Goal: Information Seeking & Learning: Learn about a topic

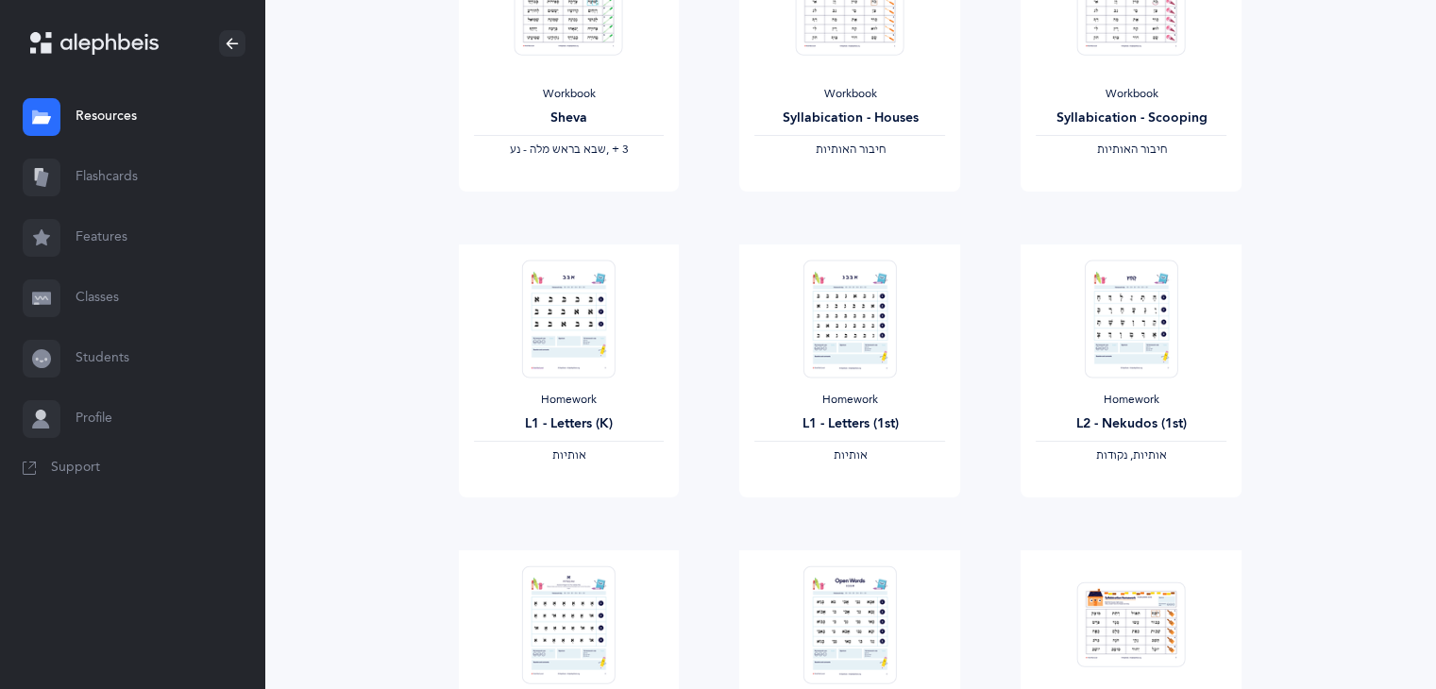
scroll to position [334, 0]
click at [877, 329] on img at bounding box center [850, 316] width 93 height 118
click at [870, 521] on link "View" at bounding box center [849, 514] width 221 height 38
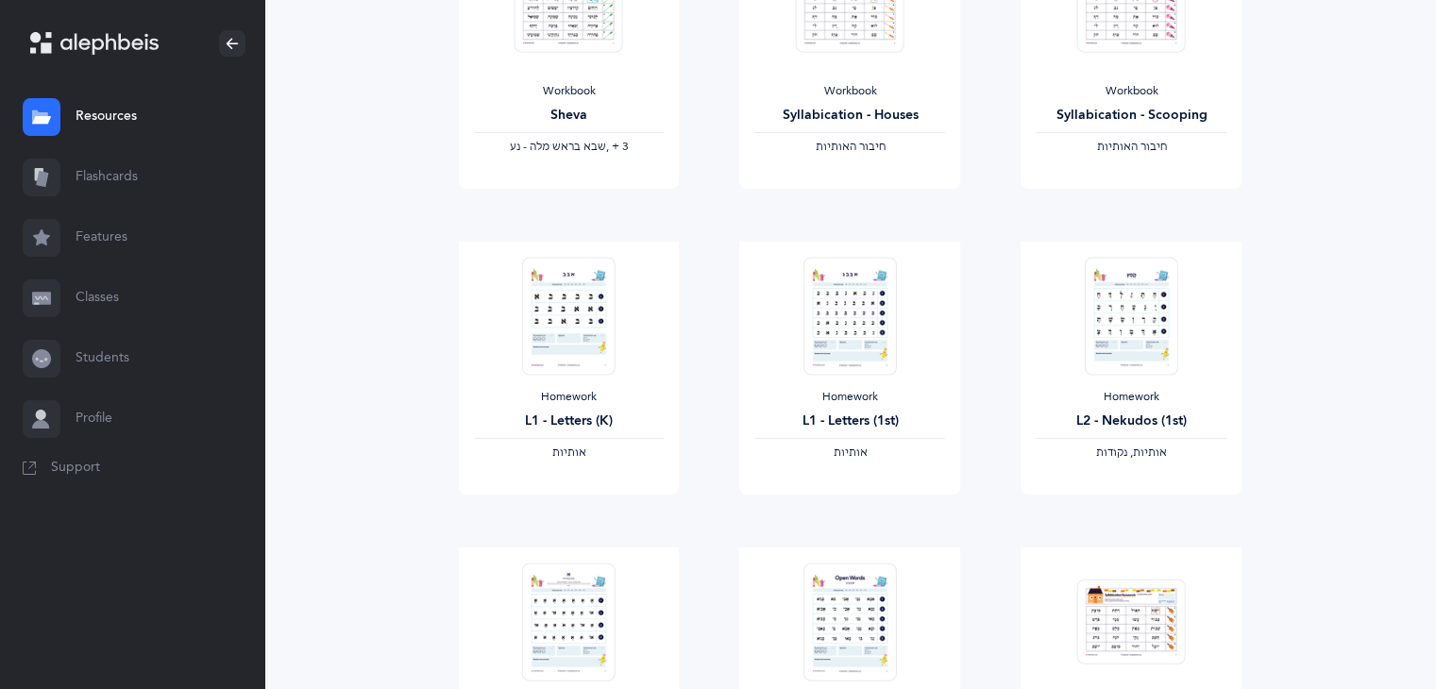
scroll to position [0, 0]
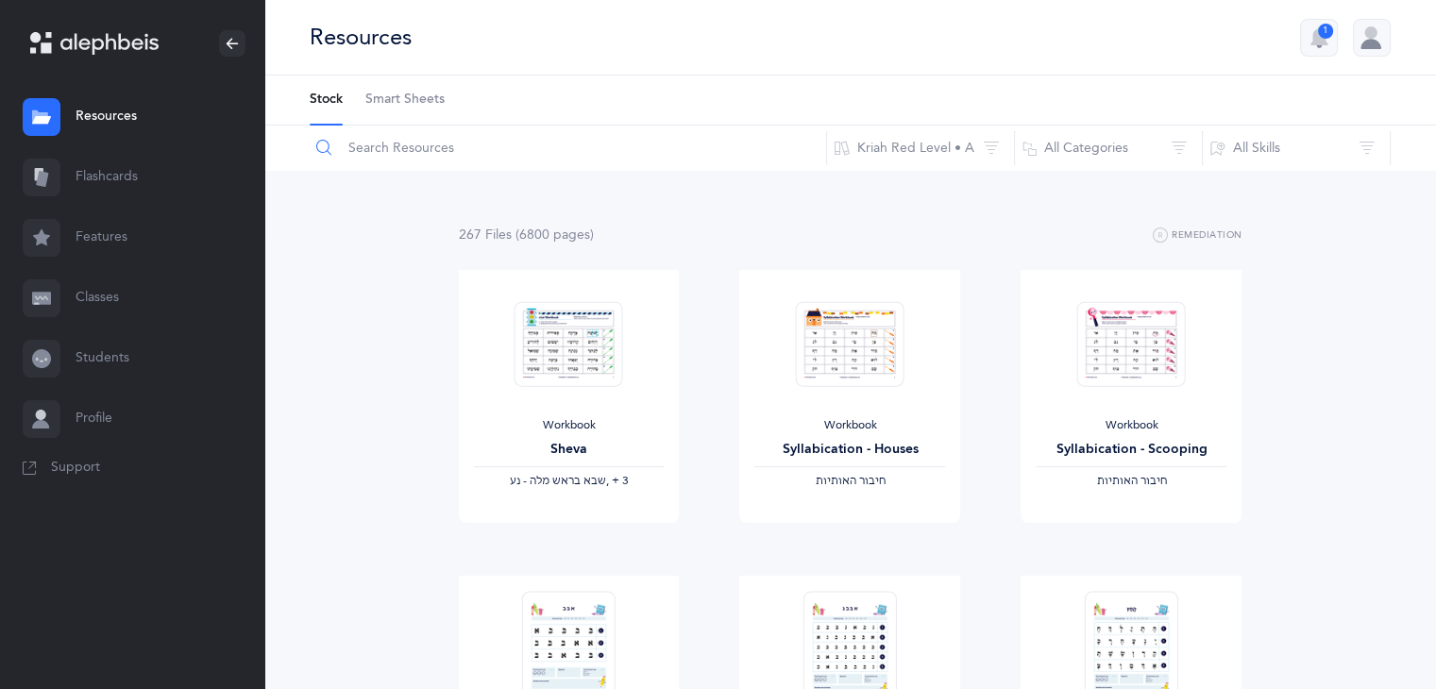
click at [435, 163] on input "text" at bounding box center [568, 148] width 518 height 45
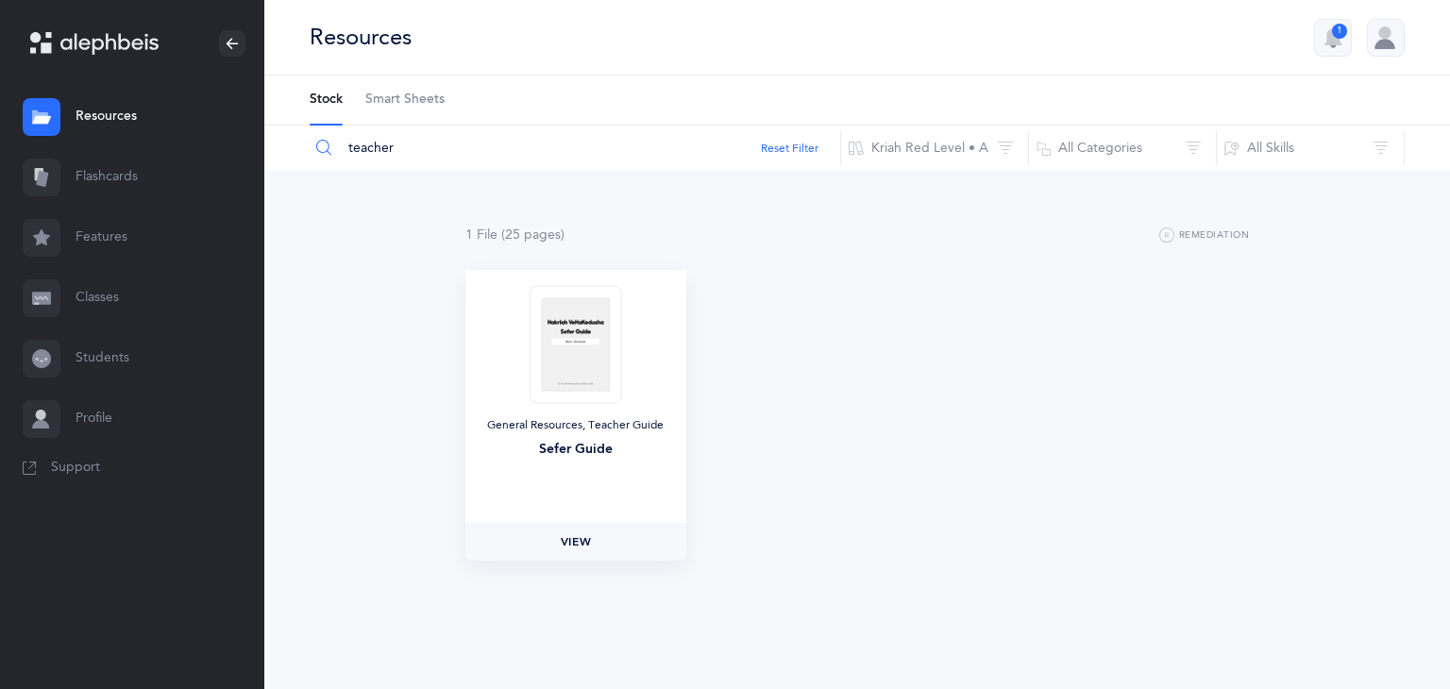
click at [570, 541] on span "View" at bounding box center [576, 541] width 30 height 17
click at [506, 143] on input "teacher" at bounding box center [575, 148] width 533 height 45
type input "t"
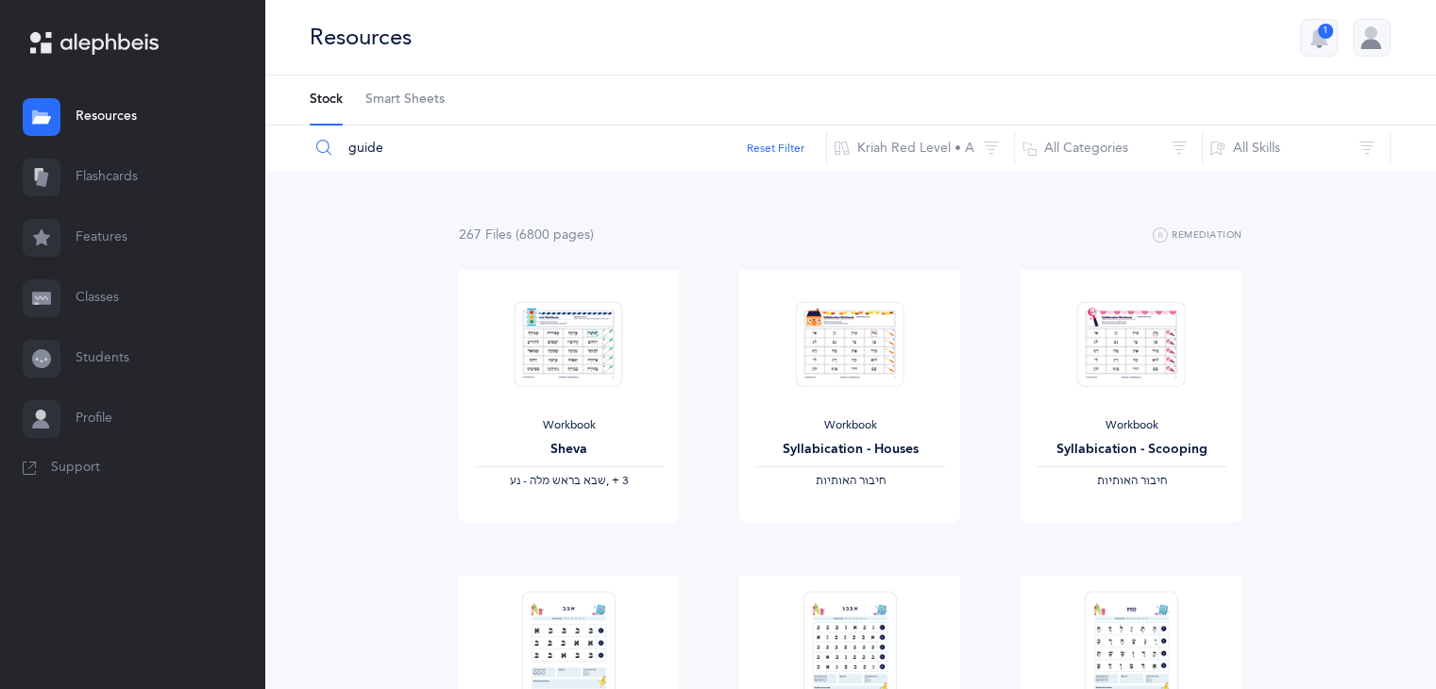
type input "guide"
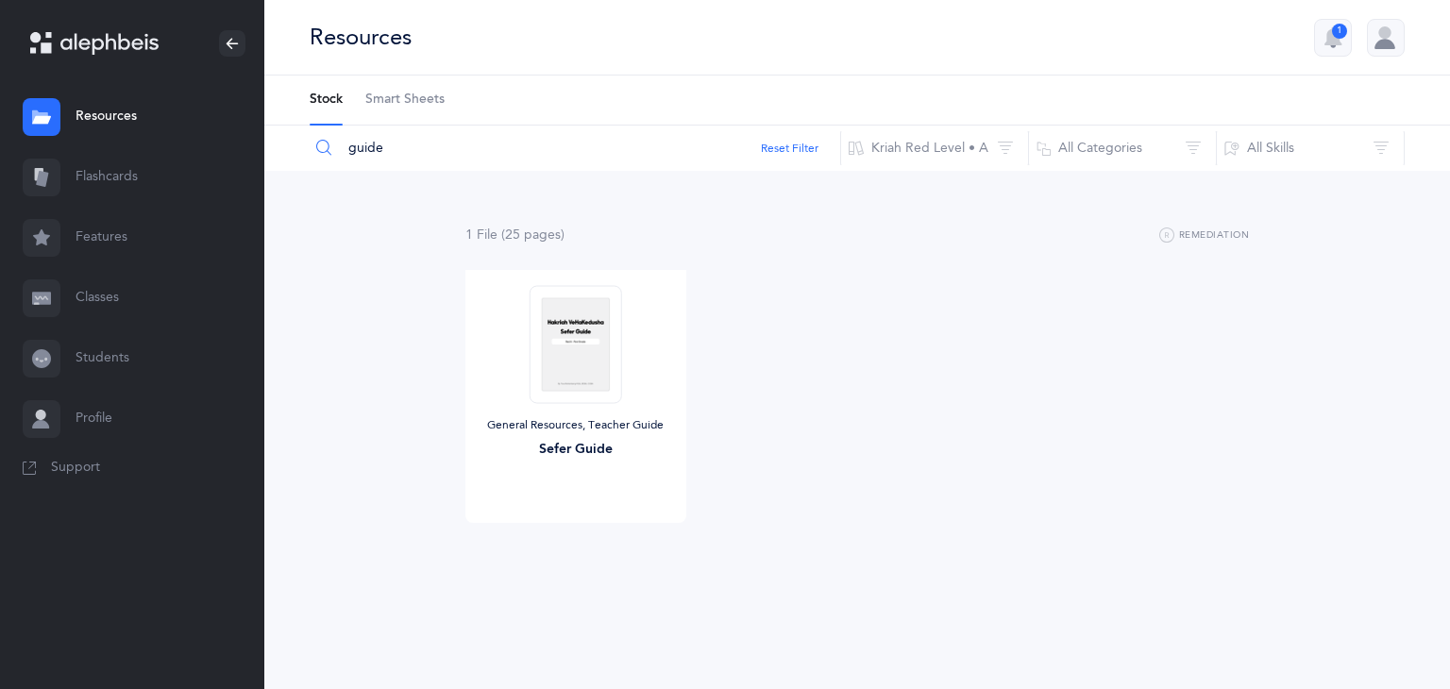
click at [185, 179] on link "Flashcards" at bounding box center [132, 177] width 264 height 60
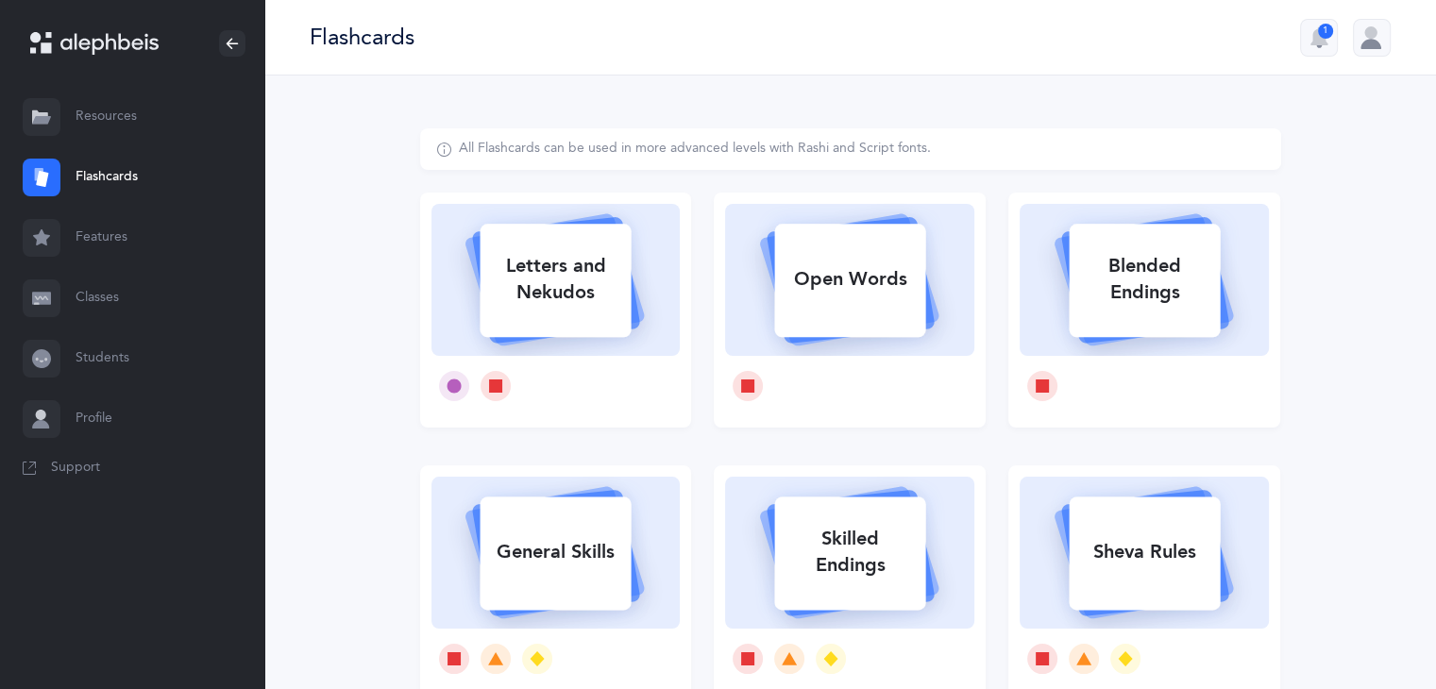
click at [471, 236] on icon at bounding box center [555, 277] width 225 height 158
select select
select select "single"
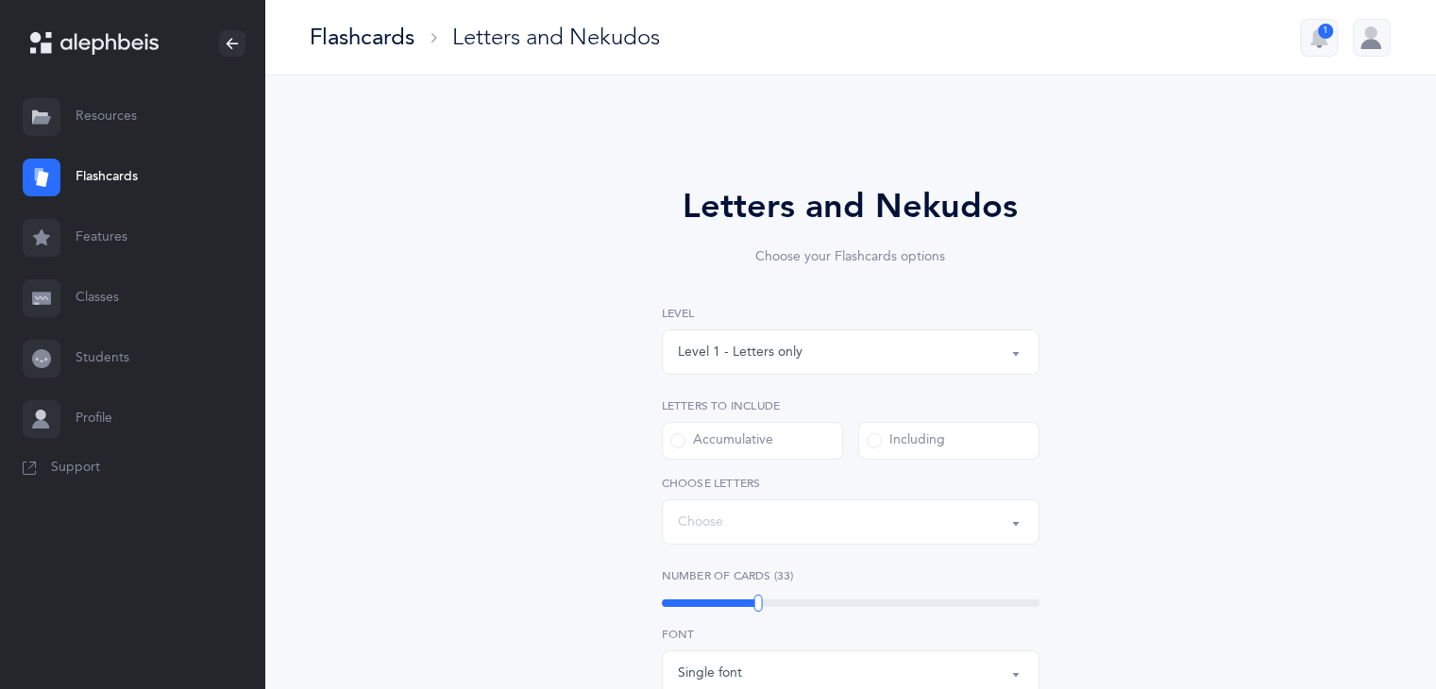
select select "27"
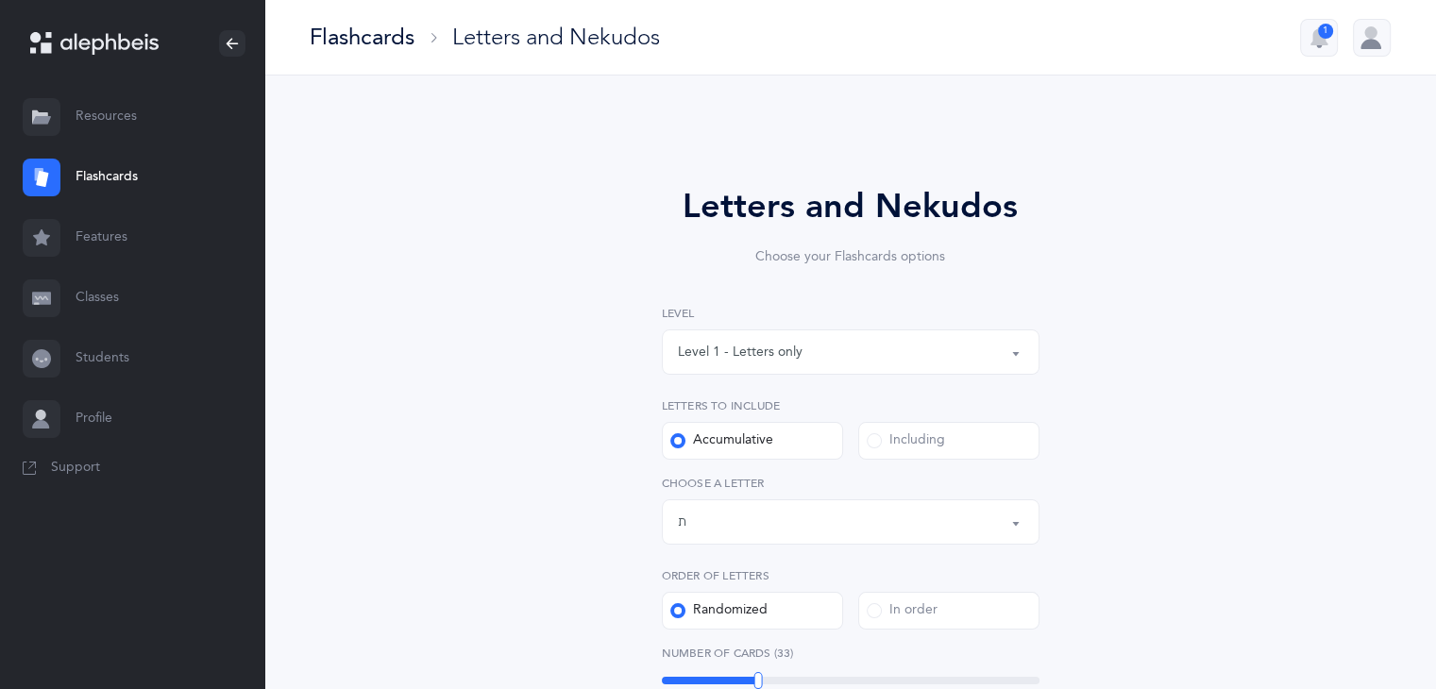
click at [145, 228] on link "Features" at bounding box center [132, 238] width 264 height 60
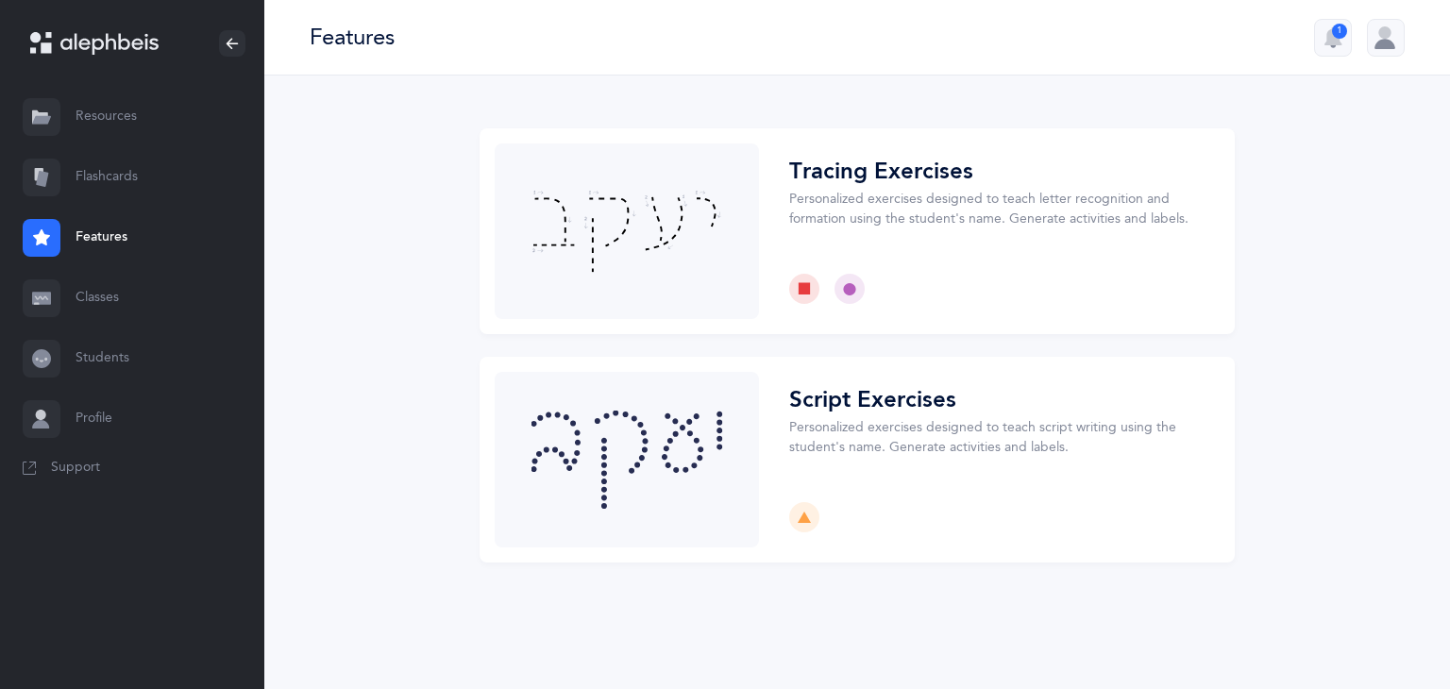
click at [102, 296] on link "Classes" at bounding box center [132, 298] width 264 height 60
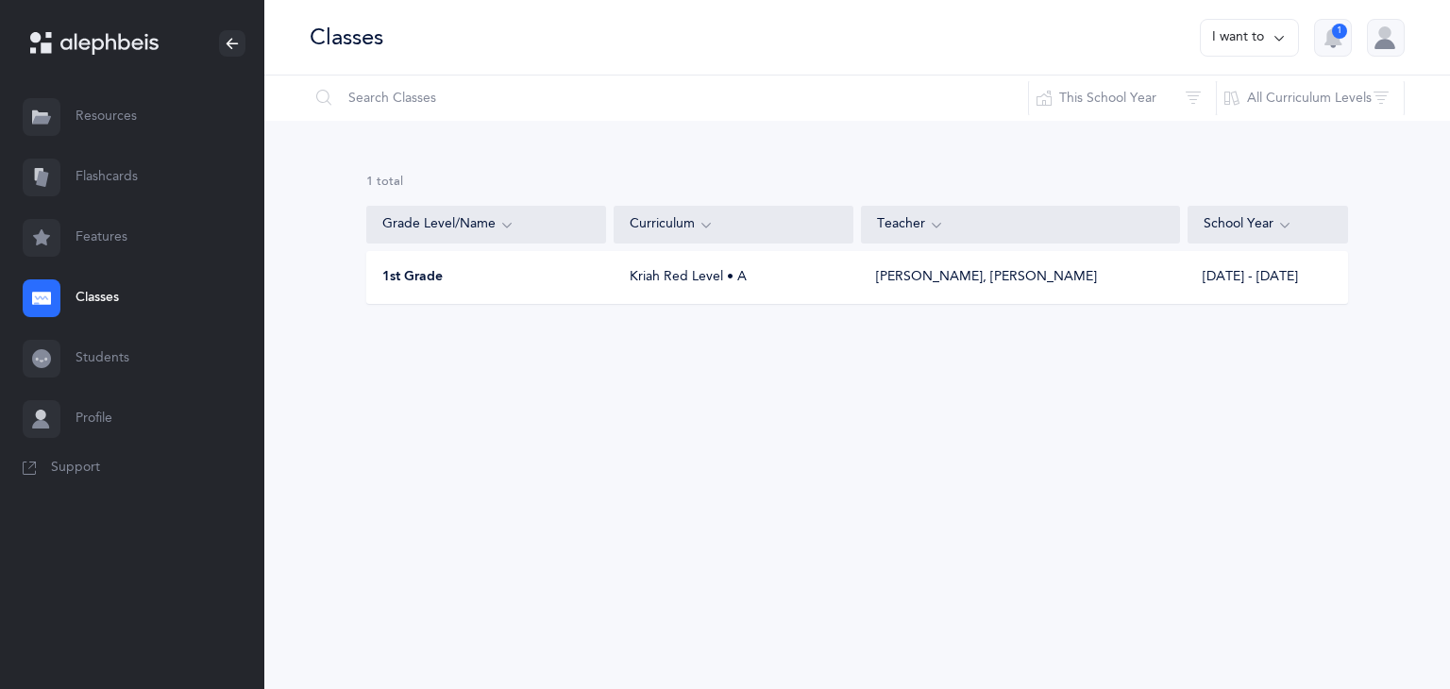
click at [412, 285] on span "1st Grade" at bounding box center [412, 277] width 60 height 19
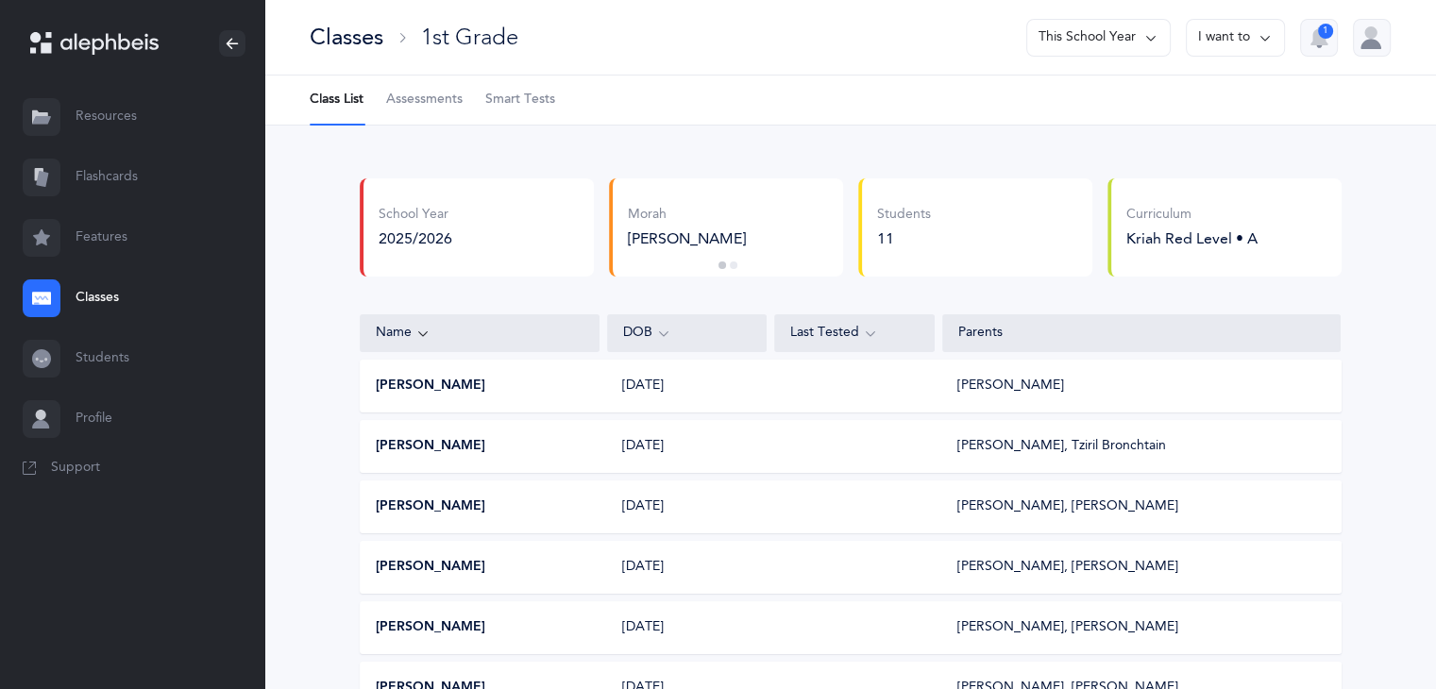
scroll to position [19, 0]
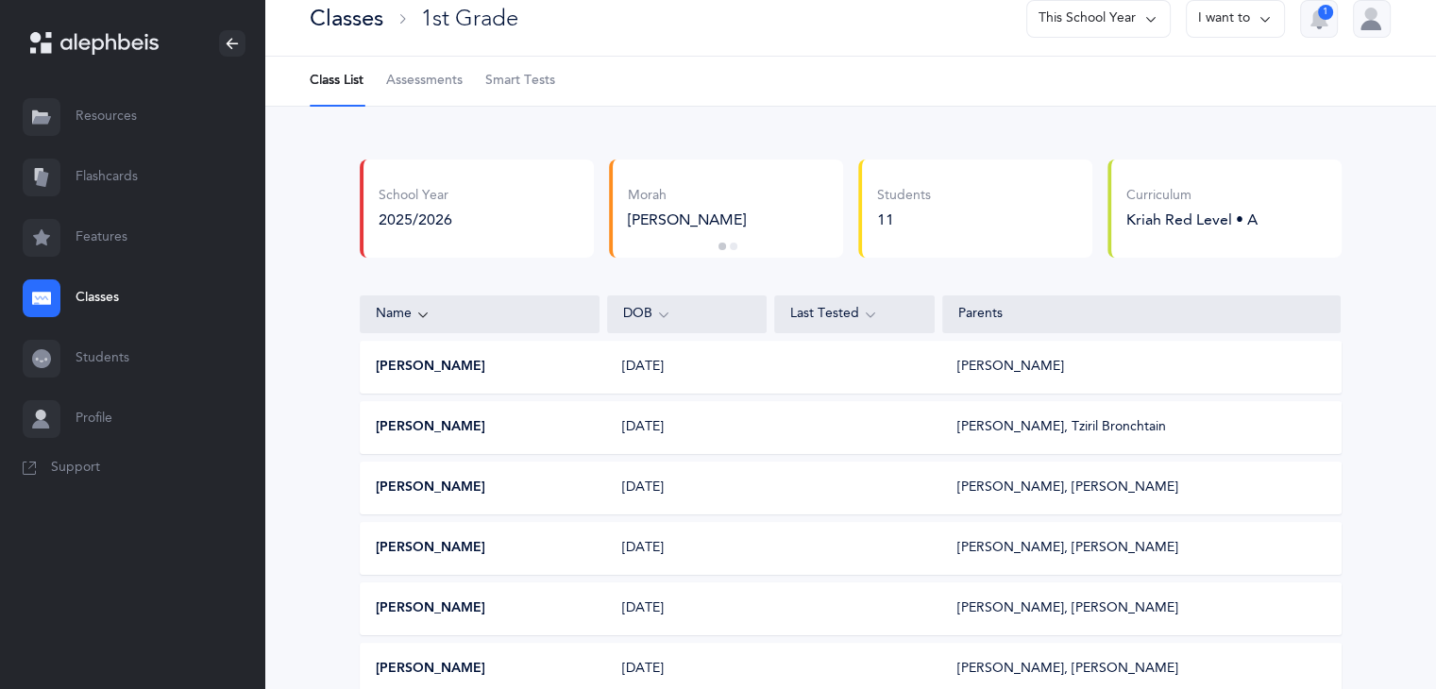
click at [731, 247] on button "2" at bounding box center [734, 247] width 8 height 8
click at [722, 249] on div "Morah Reena Greenspan Morah Mushka Cohen Morah Reena Greenspan Morah Mushka Coh…" at bounding box center [726, 209] width 234 height 98
click at [719, 245] on button "1" at bounding box center [723, 247] width 8 height 8
click at [730, 243] on button "2" at bounding box center [734, 247] width 8 height 8
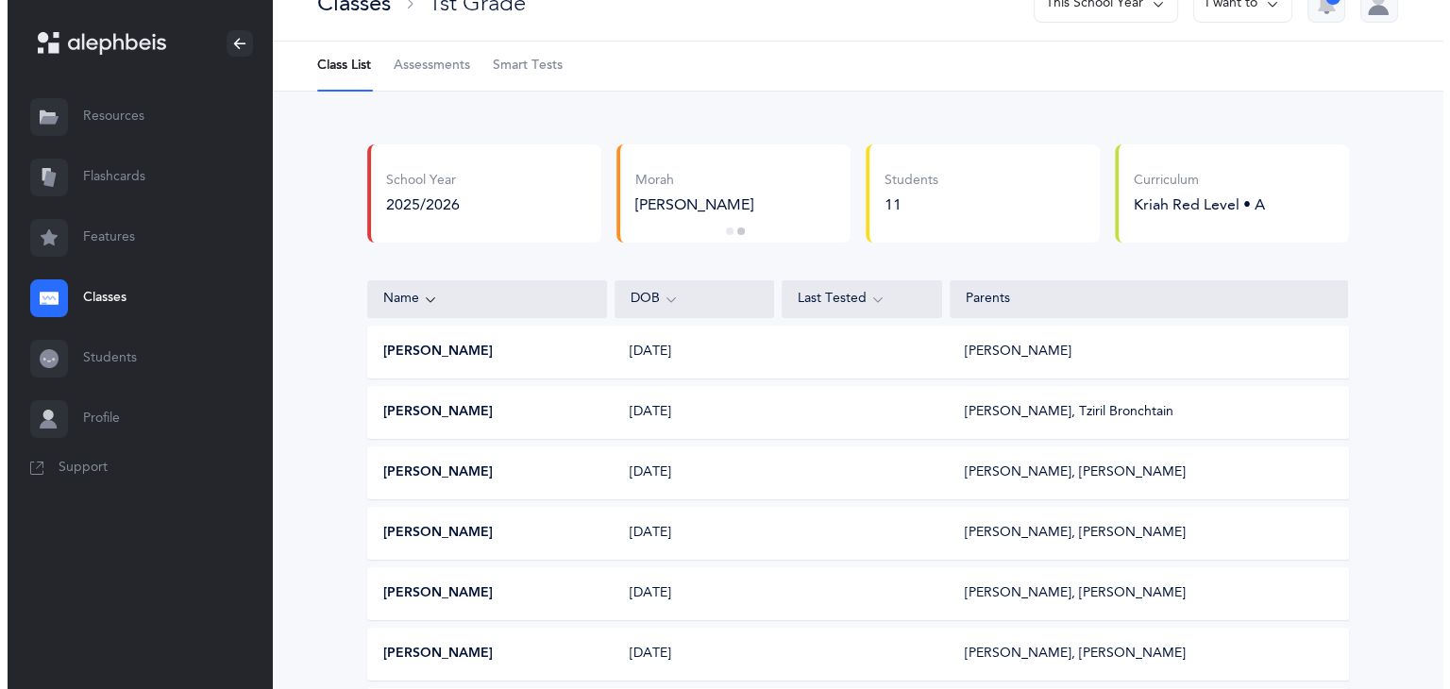
scroll to position [0, 0]
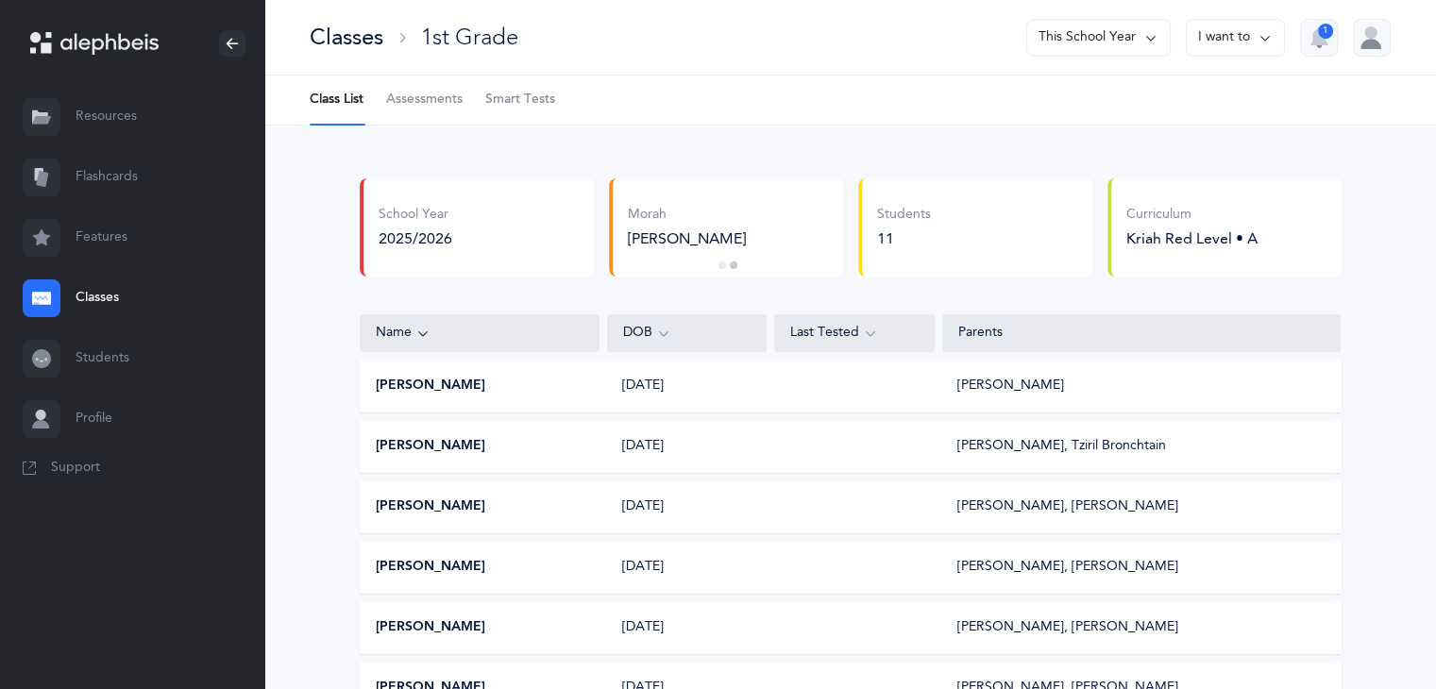
click at [154, 110] on link "Resources" at bounding box center [132, 117] width 264 height 60
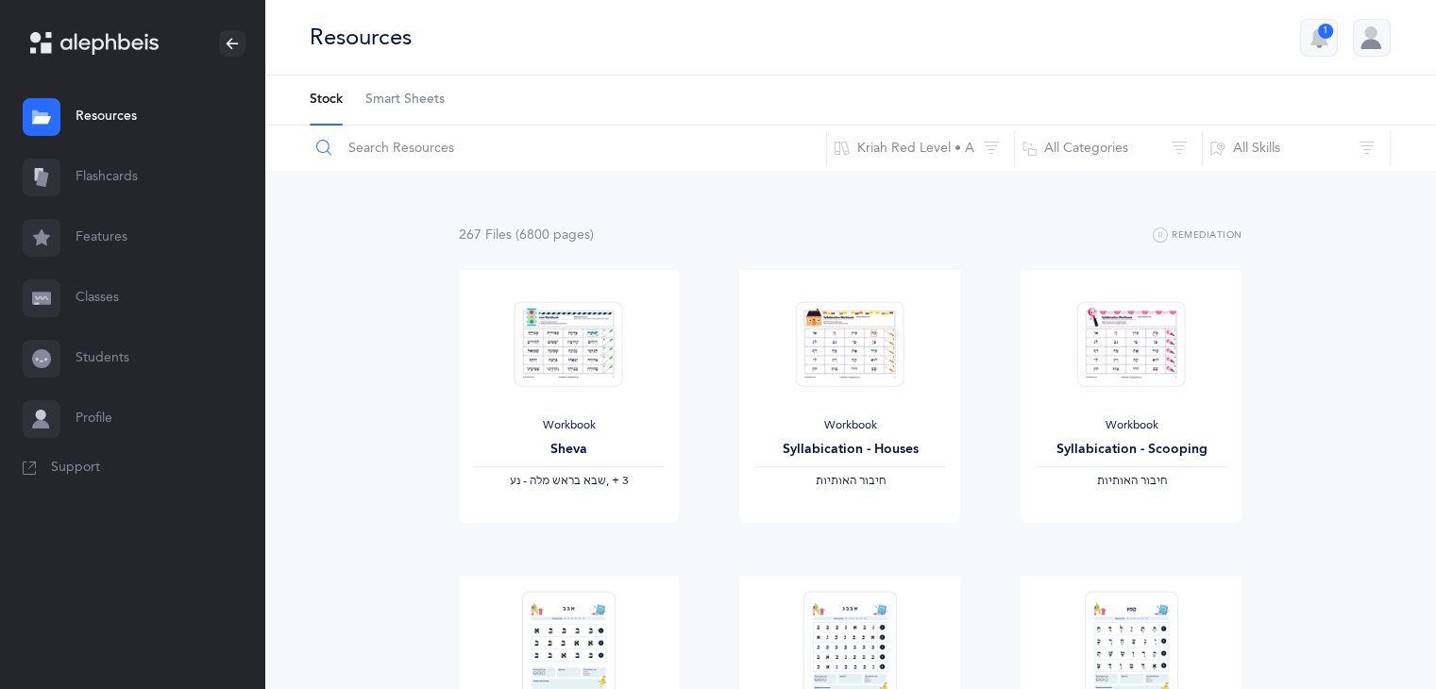
click at [412, 157] on input "text" at bounding box center [568, 148] width 518 height 45
type input "guide"
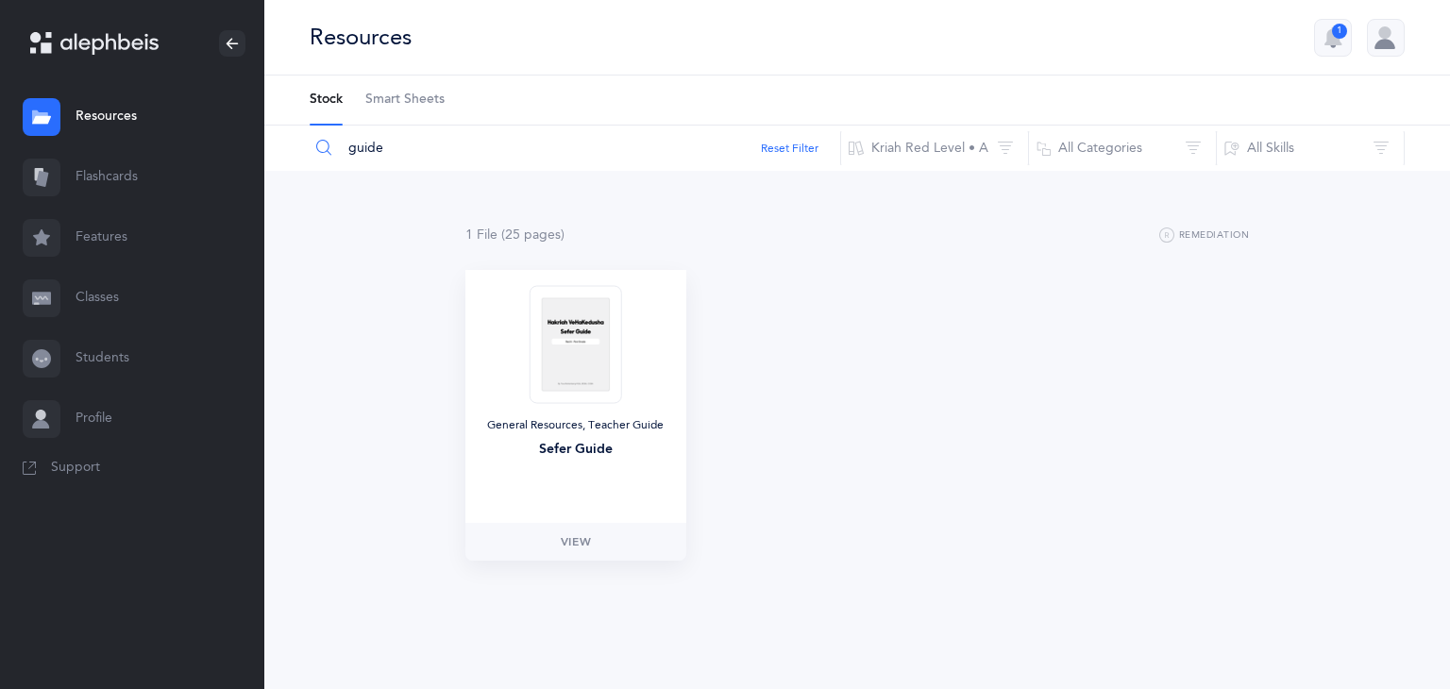
click at [540, 397] on img at bounding box center [576, 344] width 93 height 118
click at [570, 424] on div "General Resources, Teacher Guide" at bounding box center [576, 425] width 191 height 15
click at [569, 543] on span "View" at bounding box center [576, 541] width 30 height 17
